Goal: Check status

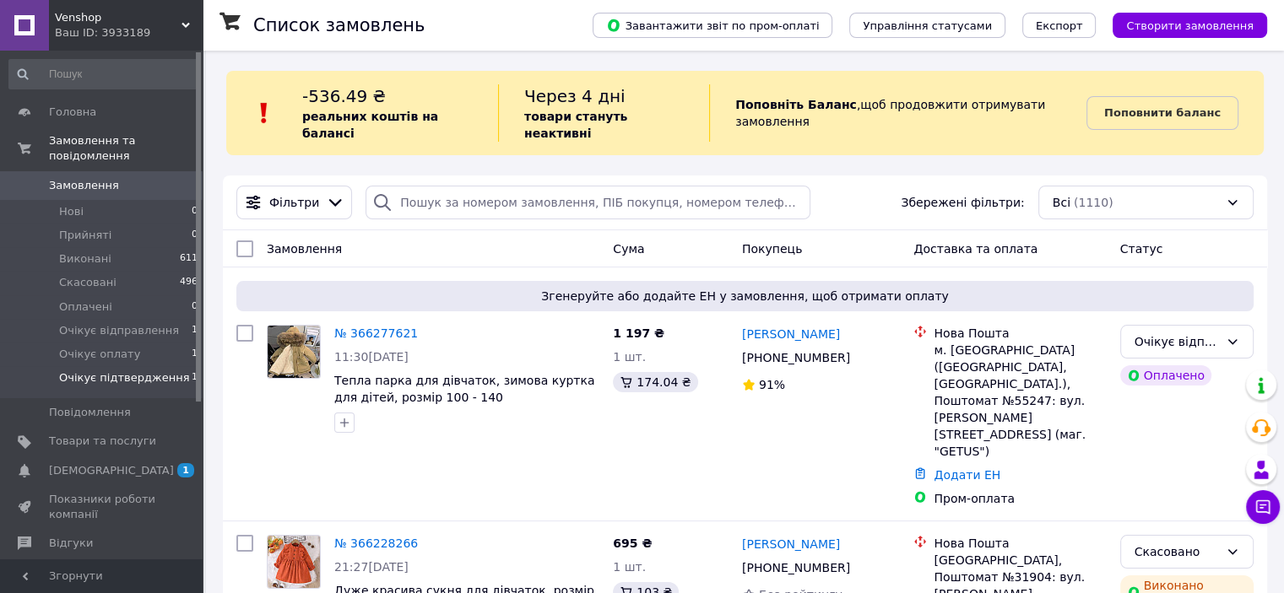
click at [141, 371] on span "Очікує підтвердження" at bounding box center [124, 378] width 130 height 15
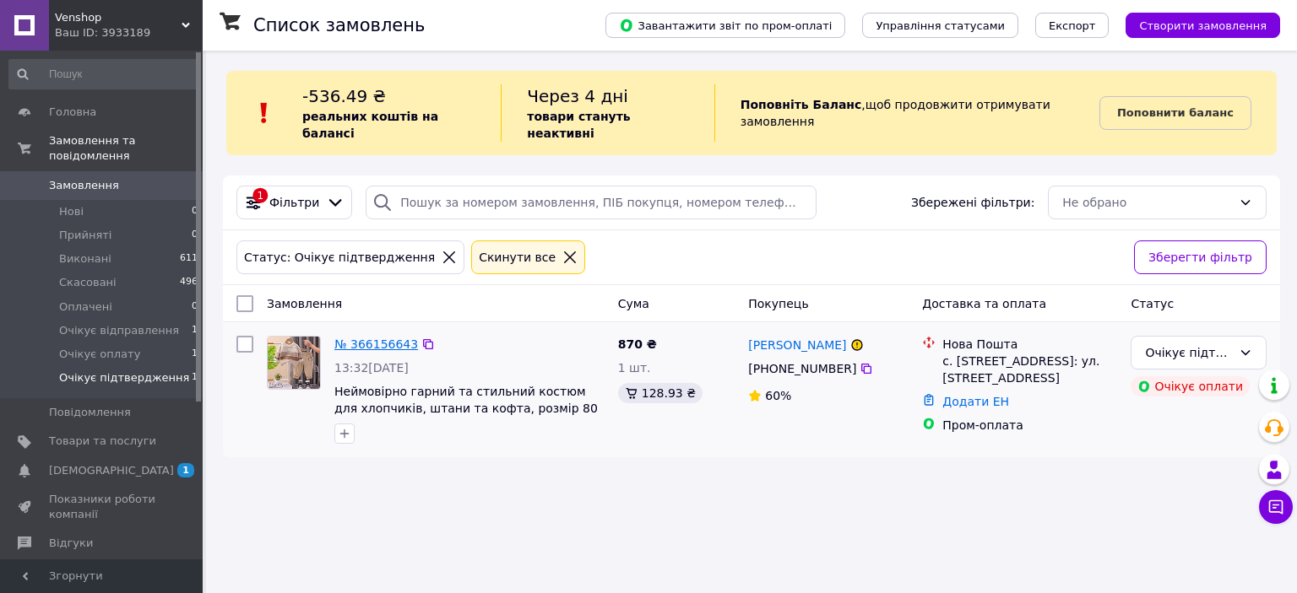
click at [364, 338] on link "№ 366156643" at bounding box center [376, 345] width 84 height 14
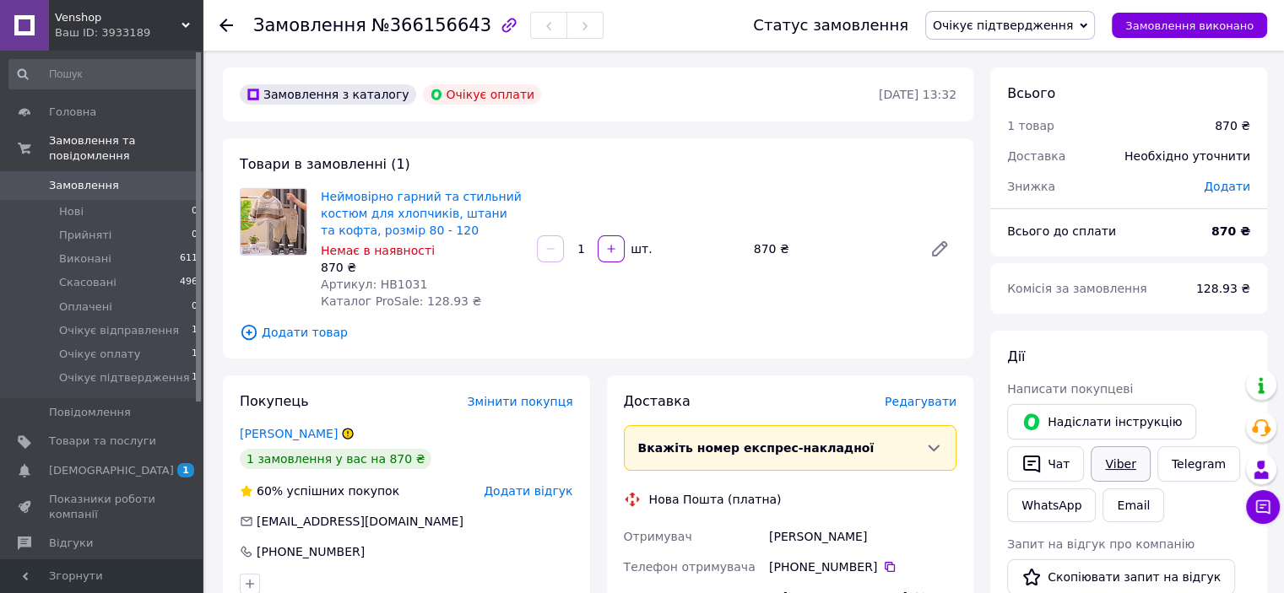
click at [1124, 475] on link "Viber" at bounding box center [1120, 464] width 59 height 35
click at [89, 178] on span "Замовлення" at bounding box center [84, 185] width 70 height 15
